Goal: Information Seeking & Learning: Learn about a topic

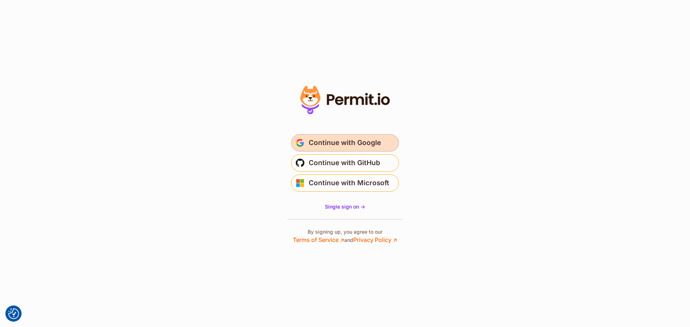
click at [357, 145] on span "Continue with Google" at bounding box center [345, 142] width 72 height 11
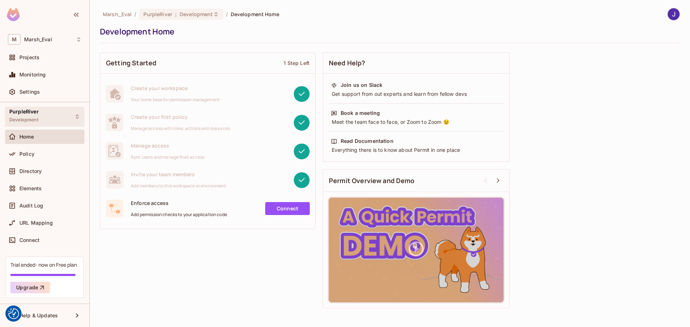
click at [61, 116] on div "PurpleRiver Development" at bounding box center [44, 117] width 79 height 20
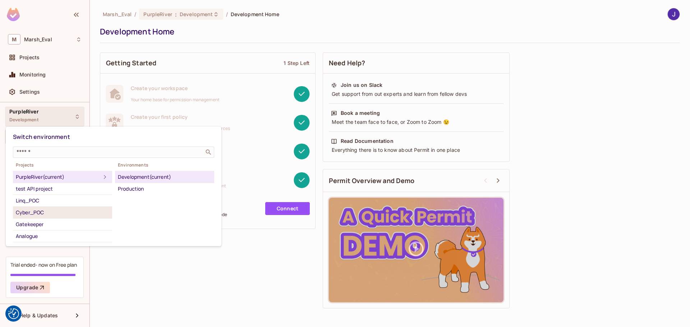
click at [36, 215] on div "Cyber_POC" at bounding box center [62, 212] width 93 height 9
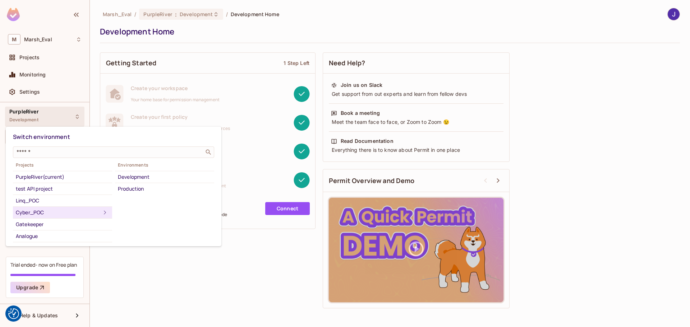
click at [32, 210] on div "Cyber_POC" at bounding box center [58, 212] width 85 height 9
click at [137, 179] on div "Development" at bounding box center [164, 177] width 93 height 9
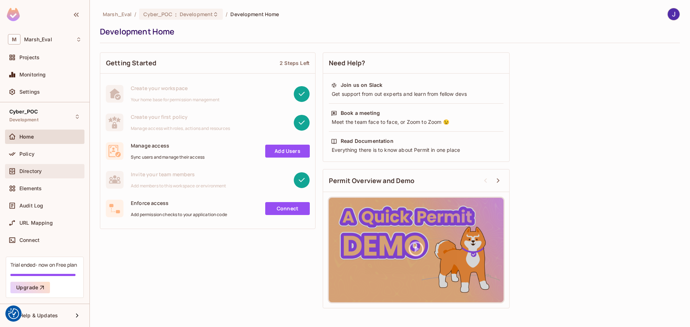
click at [27, 171] on span "Directory" at bounding box center [30, 171] width 22 height 6
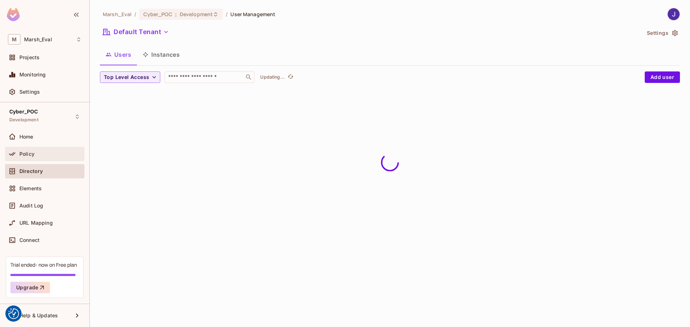
click at [26, 154] on span "Policy" at bounding box center [26, 154] width 15 height 6
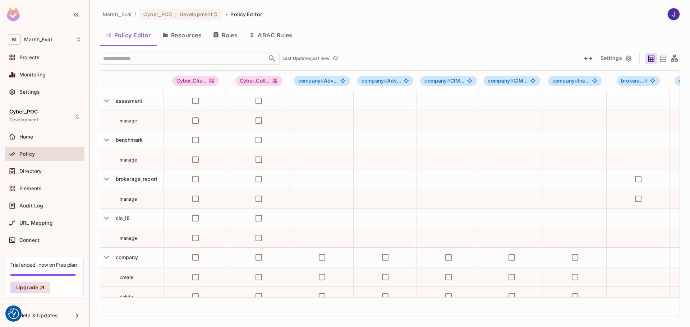
click at [228, 36] on button "Roles" at bounding box center [225, 35] width 36 height 18
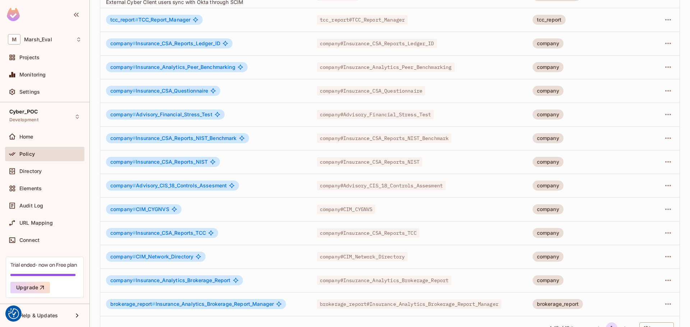
scroll to position [109, 0]
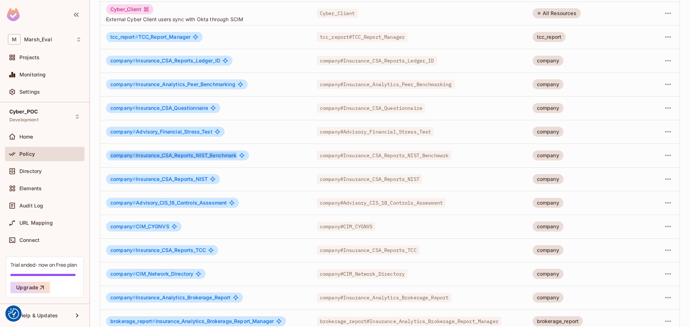
drag, startPoint x: 111, startPoint y: 156, endPoint x: 255, endPoint y: 159, distance: 144.1
click at [255, 159] on div "company # Insurance_CSA_Reports_NIST_Benchmark" at bounding box center [205, 155] width 199 height 10
click at [116, 156] on span "company #" at bounding box center [123, 155] width 26 height 6
drag, startPoint x: 135, startPoint y: 155, endPoint x: 241, endPoint y: 156, distance: 105.6
click at [241, 156] on div "company # Insurance_CSA_Reports_NIST_Benchmark" at bounding box center [177, 155] width 143 height 10
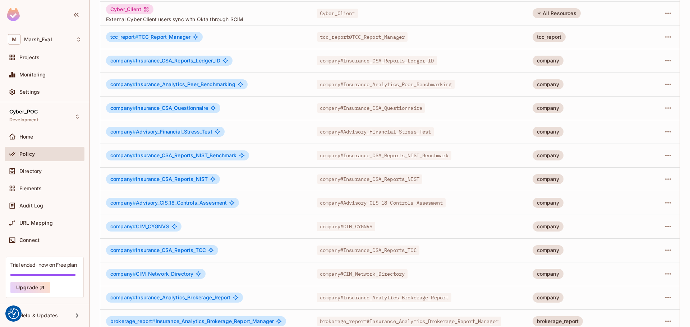
scroll to position [0, 0]
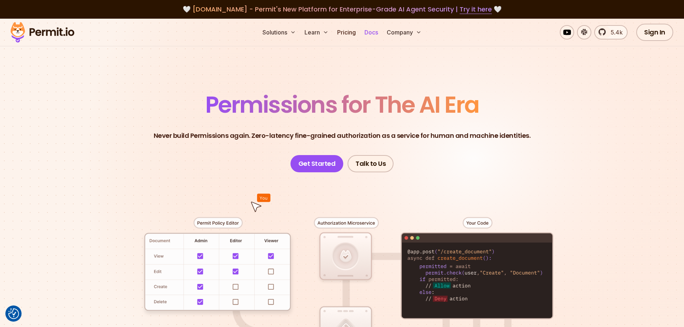
click at [376, 36] on link "Docs" at bounding box center [371, 32] width 19 height 14
